Goal: Check status: Check status

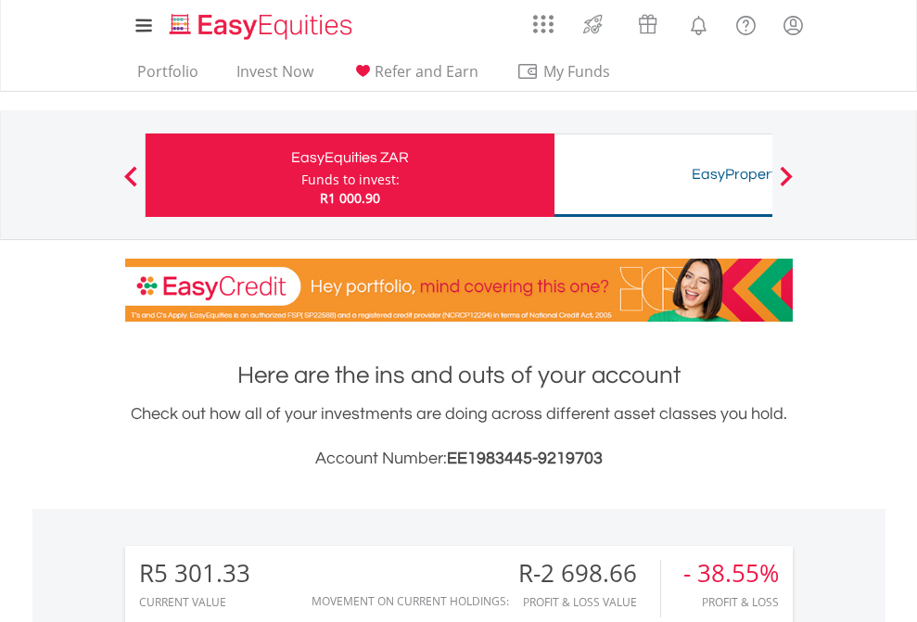
click at [301, 175] on div "Funds to invest:" at bounding box center [350, 180] width 98 height 19
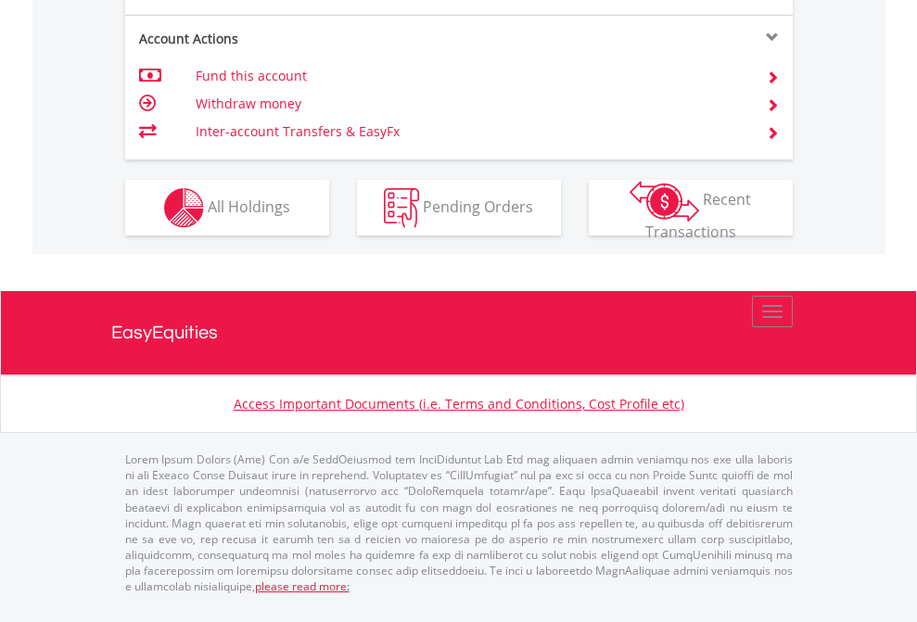
scroll to position [1741, 0]
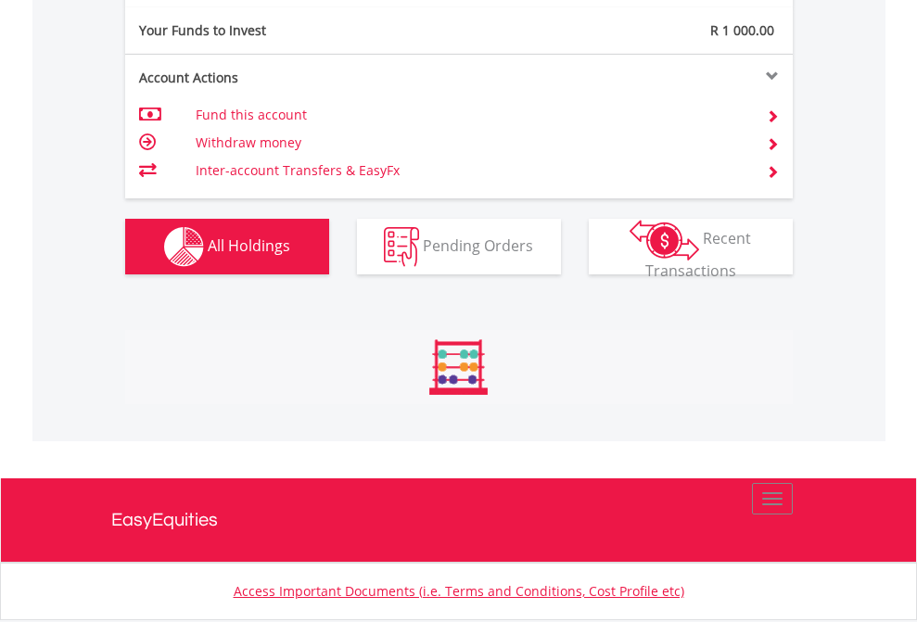
scroll to position [2063, 0]
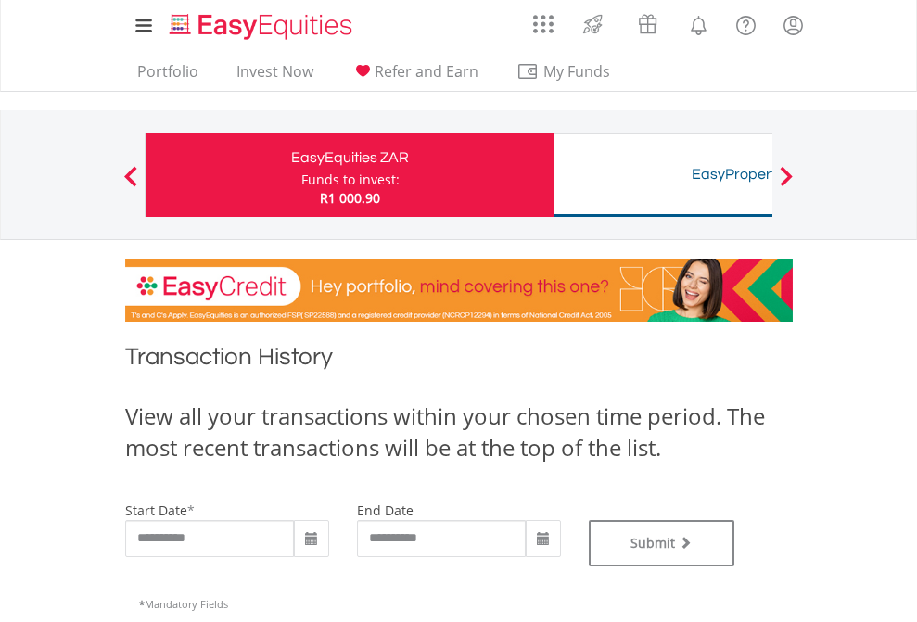
click at [301, 175] on div "Funds to invest:" at bounding box center [350, 180] width 98 height 19
type input "**********"
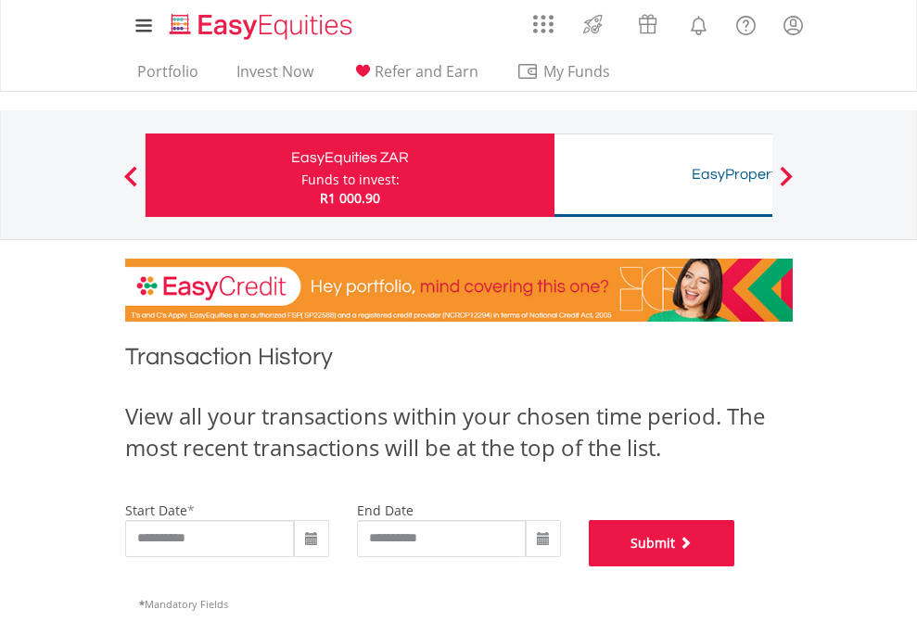
click at [736, 567] on button "Submit" at bounding box center [662, 543] width 147 height 46
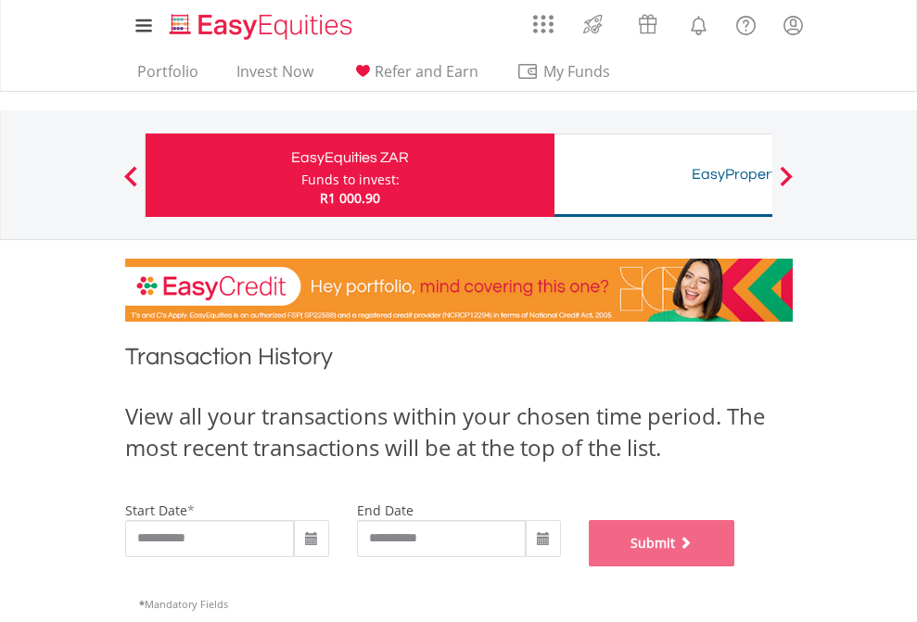
scroll to position [752, 0]
